Goal: Information Seeking & Learning: Learn about a topic

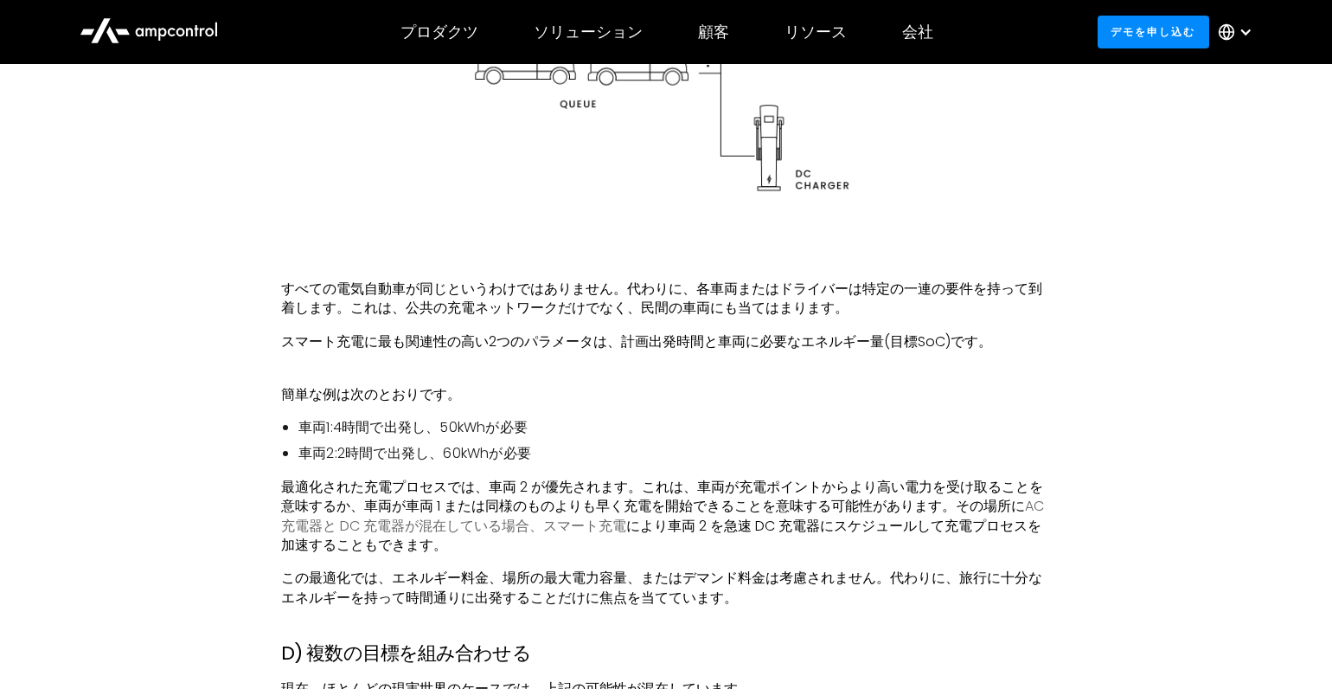
scroll to position [5190, 0]
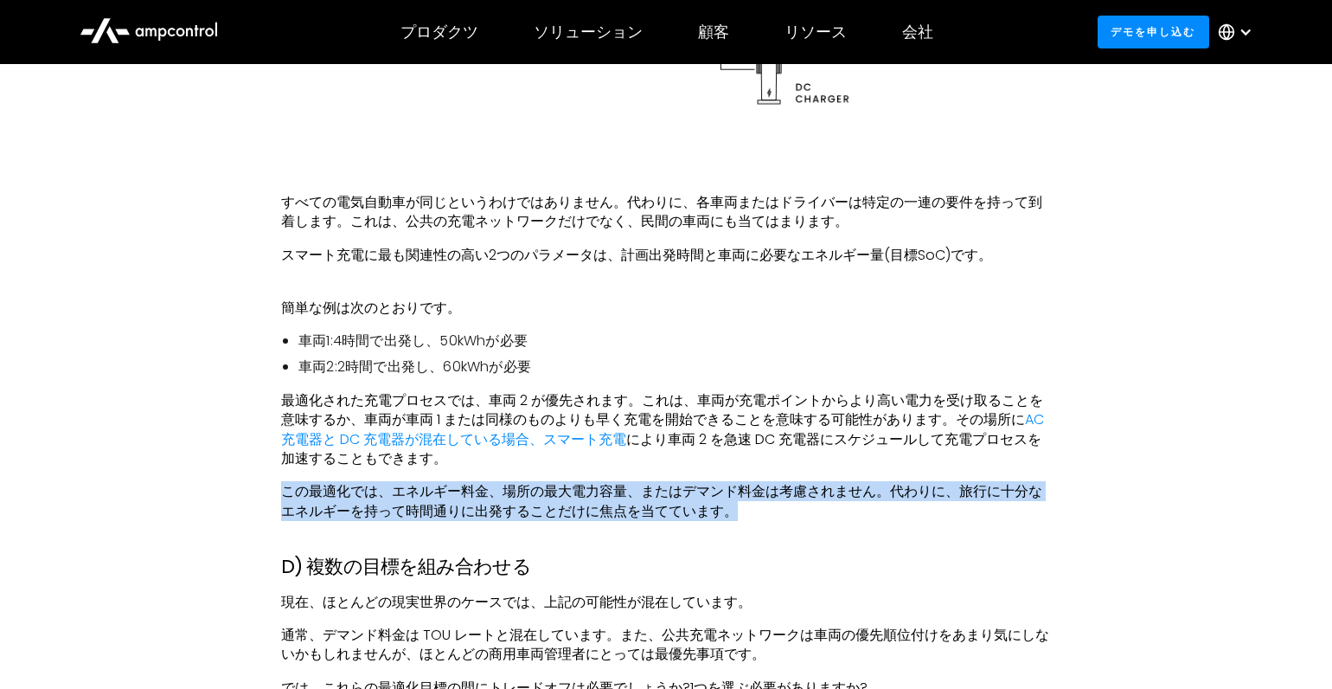
drag, startPoint x: 281, startPoint y: 492, endPoint x: 731, endPoint y: 507, distance: 450.0
click at [731, 507] on font "この最適化では、エネルギー料金、場所の最大電力容量、またはデマンド料金は考慮されません。代わりに、旅行に十分なエネルギーを持って時間通りに出発することだけに焦…" at bounding box center [661, 500] width 761 height 39
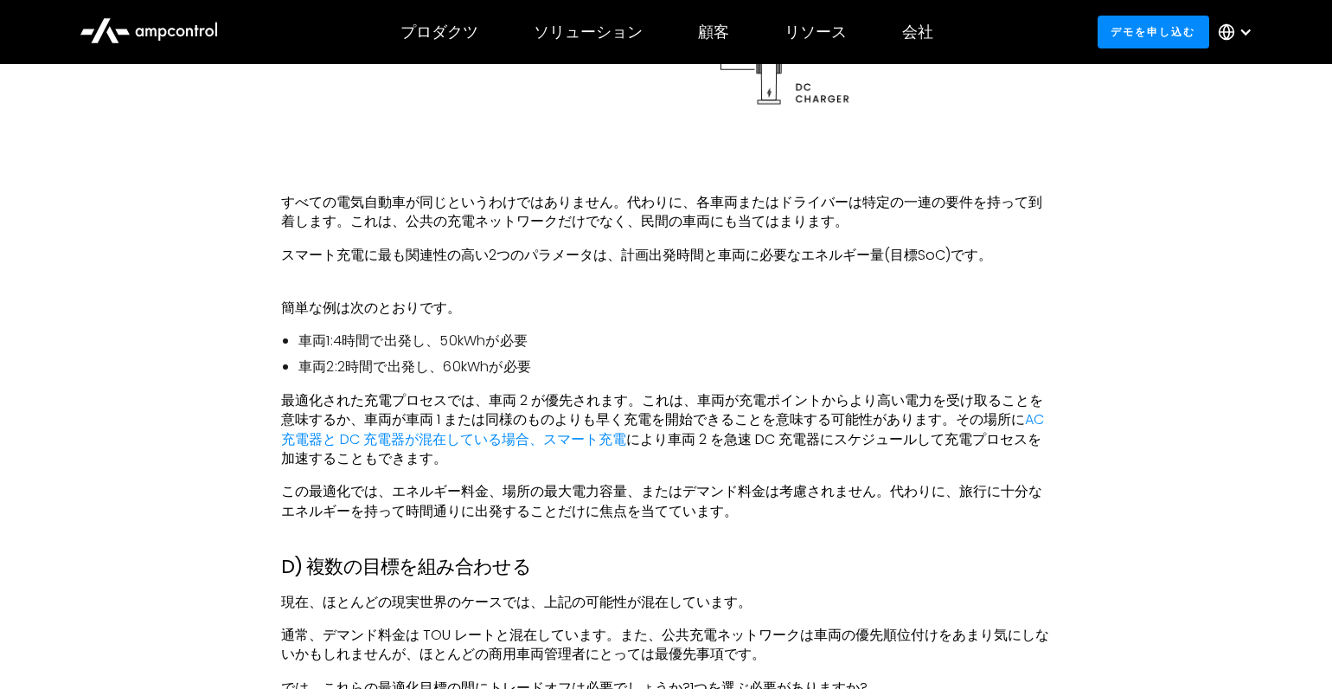
drag, startPoint x: 731, startPoint y: 507, endPoint x: 682, endPoint y: 561, distance: 72.8
click at [682, 561] on h3 "D) 複数の目標を組み合わせる" at bounding box center [666, 566] width 770 height 22
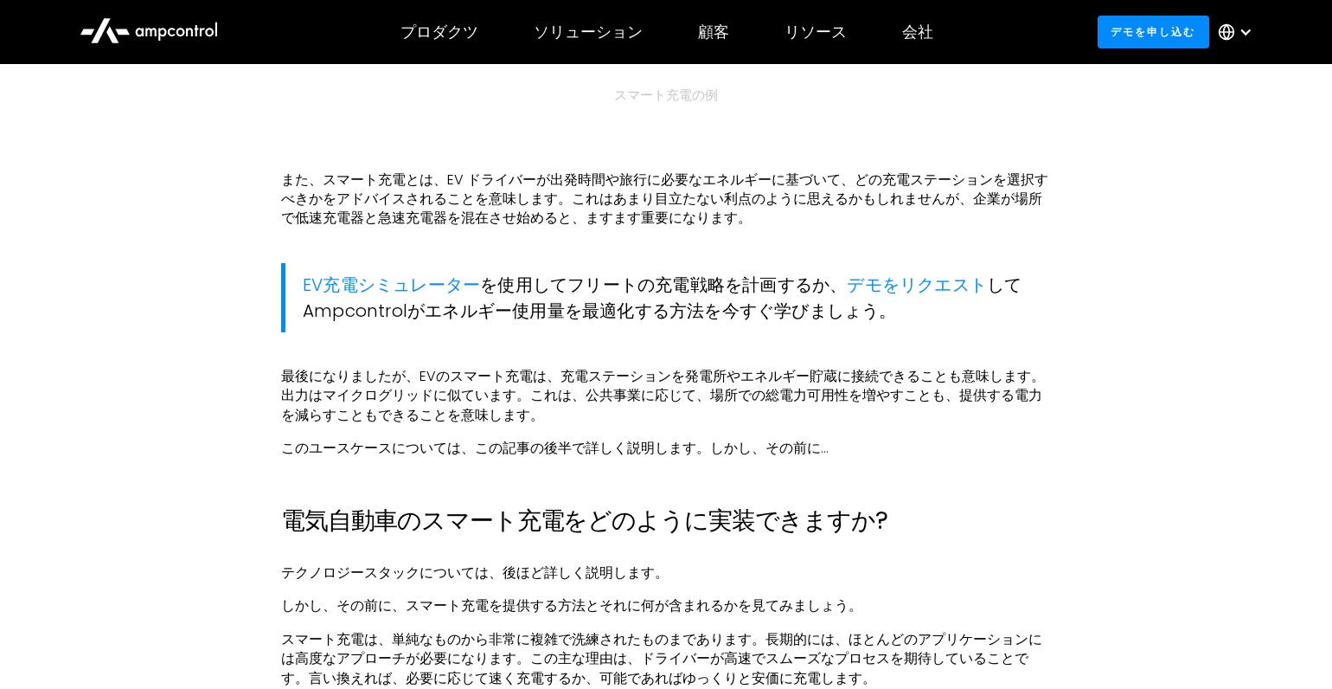
scroll to position [2174, 0]
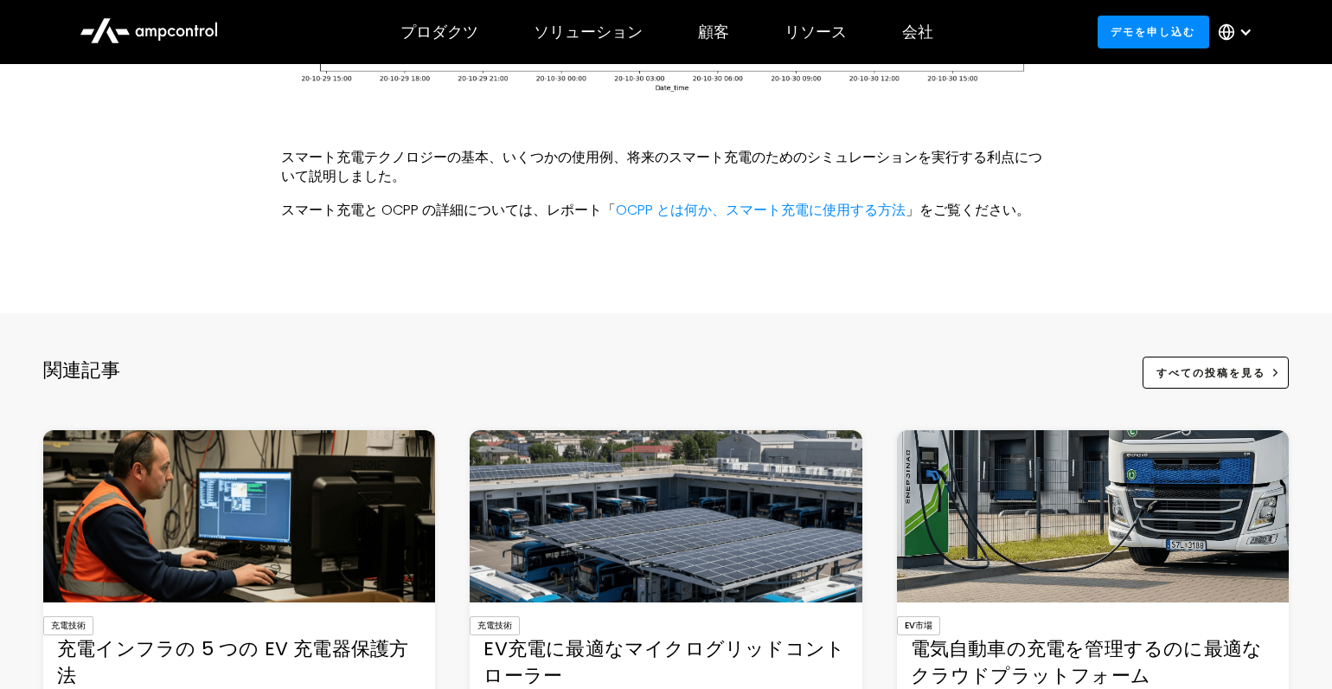
scroll to position [8748, 0]
